Goal: Transaction & Acquisition: Purchase product/service

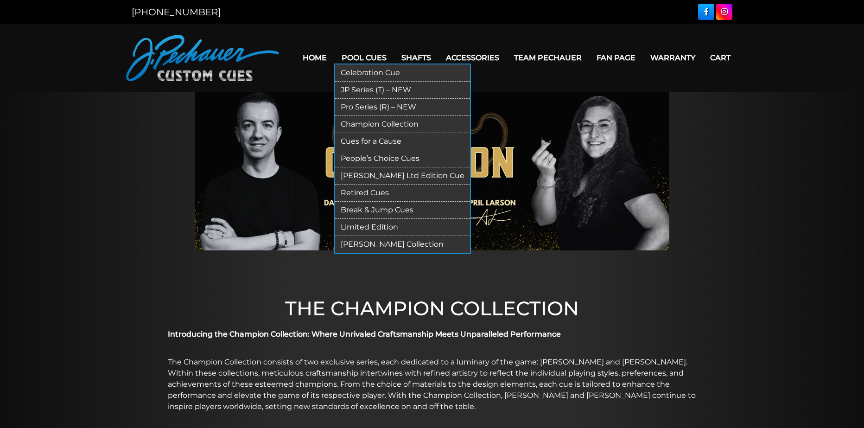
click at [389, 228] on link "Limited Edition" at bounding box center [402, 227] width 135 height 17
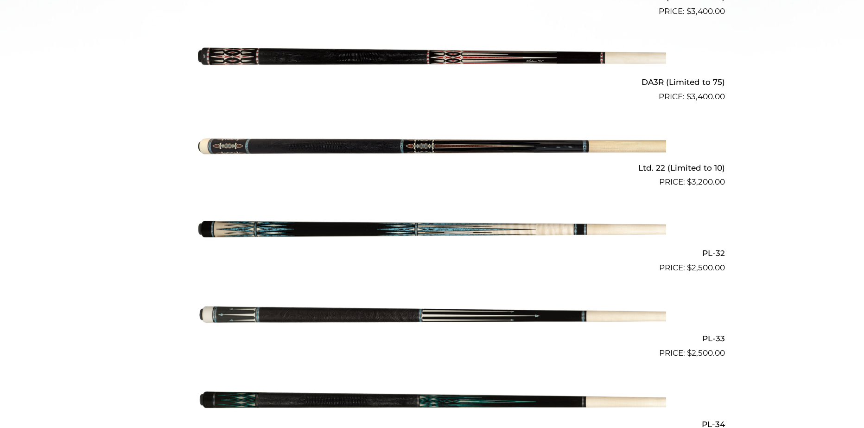
scroll to position [484, 0]
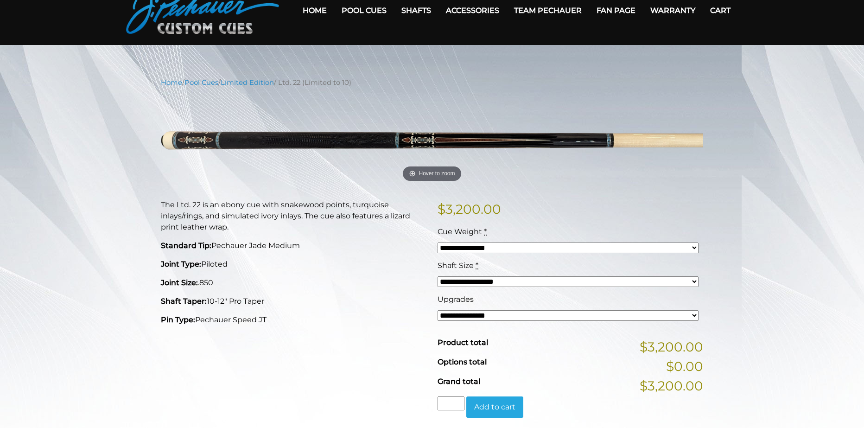
scroll to position [46, 0]
